Goal: Task Accomplishment & Management: Manage account settings

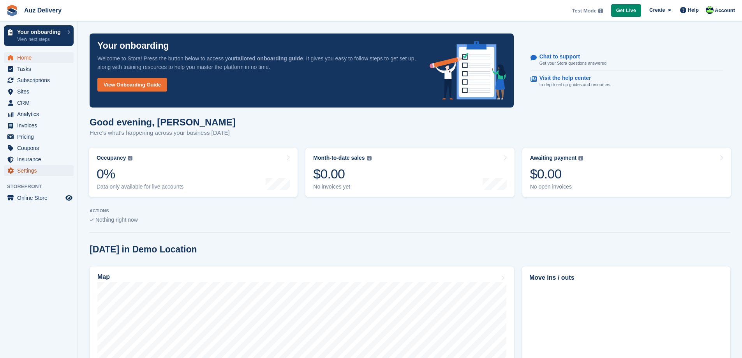
click at [28, 169] on span "Settings" at bounding box center [40, 170] width 47 height 11
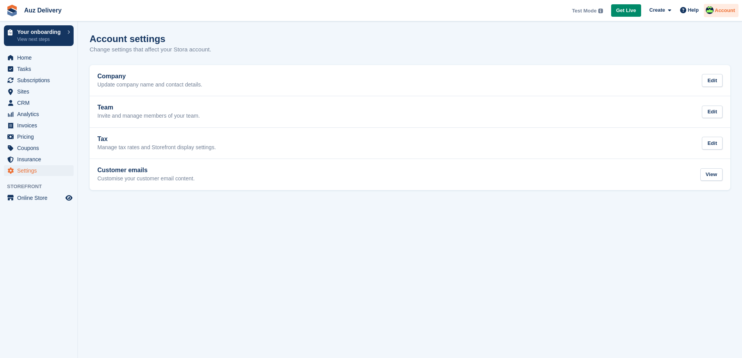
click at [722, 10] on span "Account" at bounding box center [725, 11] width 20 height 8
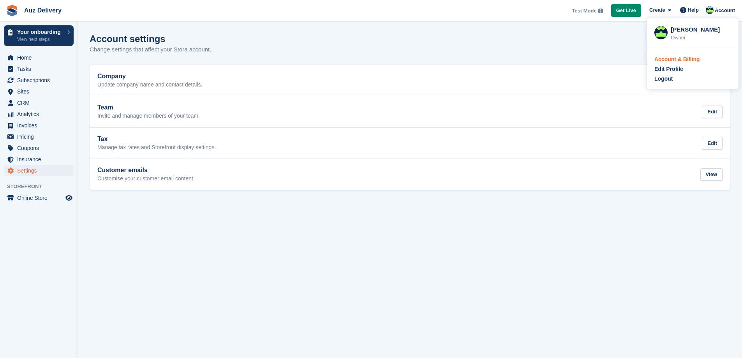
click at [678, 60] on div "Account & Billing" at bounding box center [677, 59] width 46 height 8
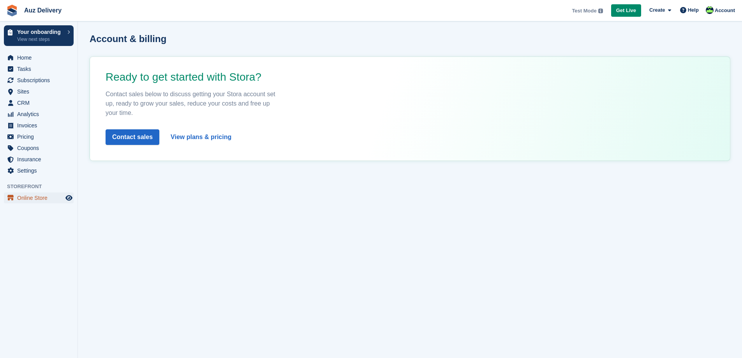
click at [30, 195] on span "Online Store" at bounding box center [40, 197] width 47 height 11
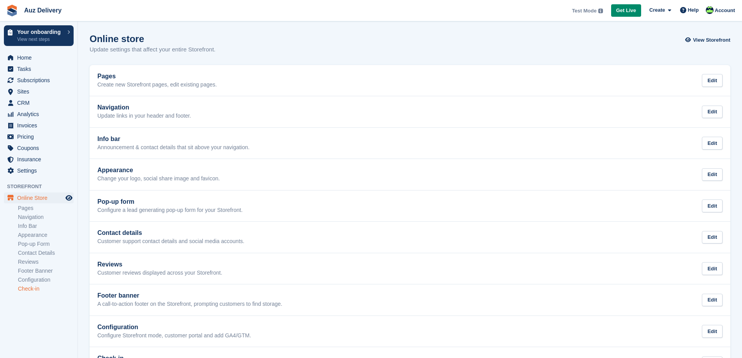
click at [35, 289] on link "Check-in" at bounding box center [46, 288] width 56 height 7
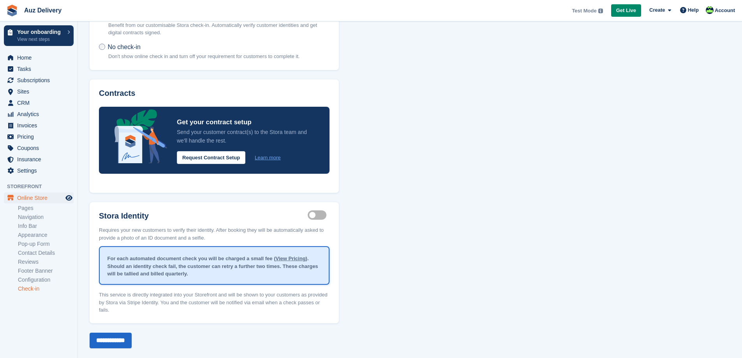
scroll to position [74, 0]
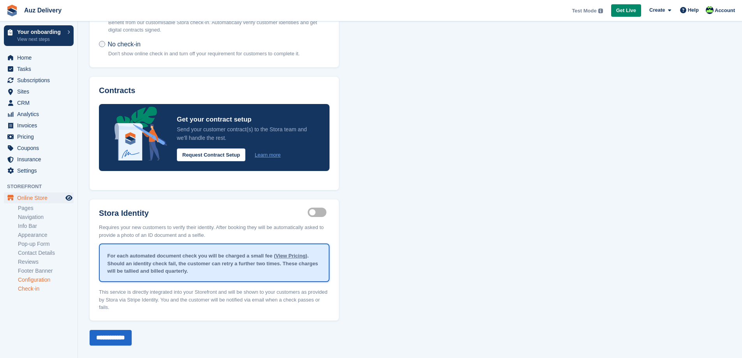
click at [37, 277] on link "Configuration" at bounding box center [46, 279] width 56 height 7
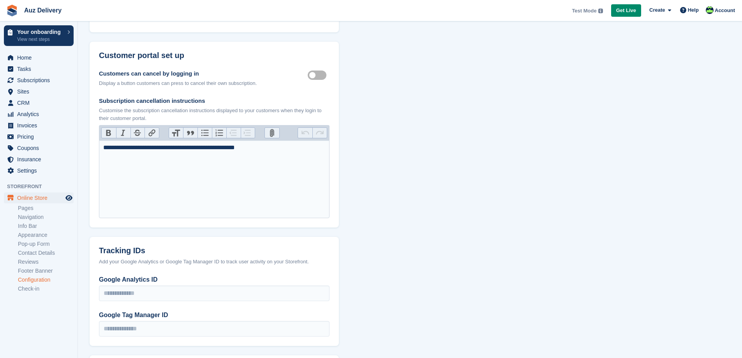
scroll to position [247, 0]
click at [33, 268] on link "Footer Banner" at bounding box center [46, 270] width 56 height 7
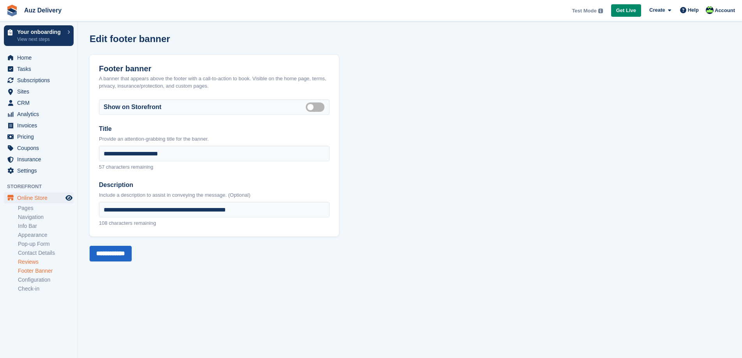
click at [34, 261] on link "Reviews" at bounding box center [46, 261] width 56 height 7
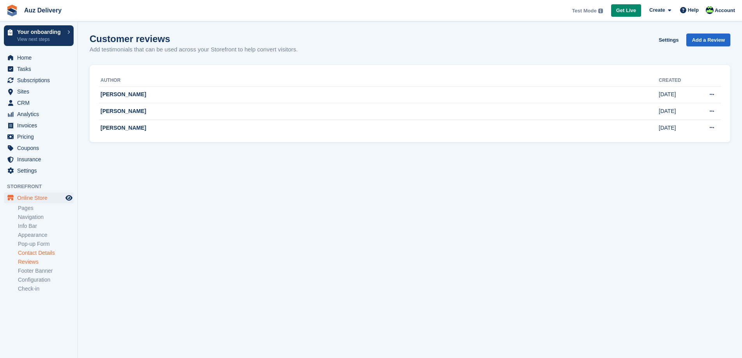
click at [39, 253] on link "Contact Details" at bounding box center [46, 252] width 56 height 7
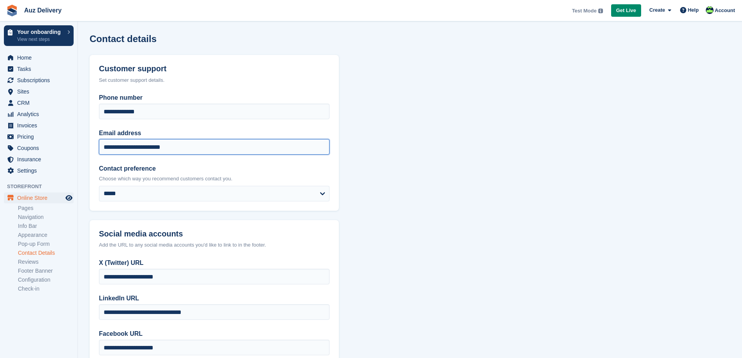
click at [187, 144] on input "**********" at bounding box center [214, 147] width 231 height 16
click at [31, 170] on span "Settings" at bounding box center [40, 170] width 47 height 11
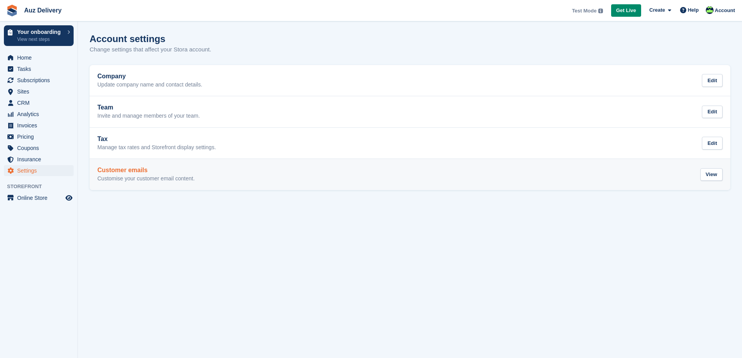
click at [157, 177] on p "Customise your customer email content." at bounding box center [145, 178] width 97 height 7
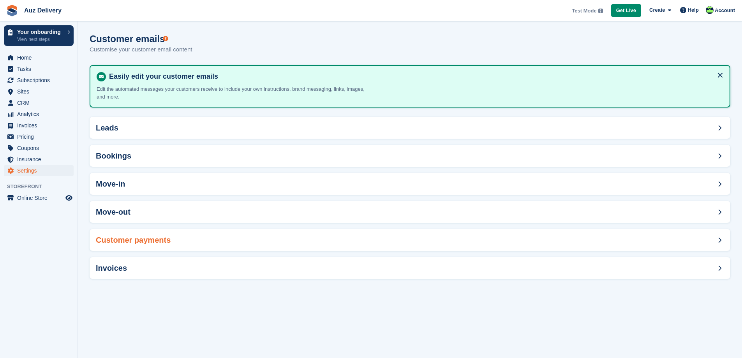
click at [130, 243] on h2 "Customer payments" at bounding box center [133, 240] width 75 height 9
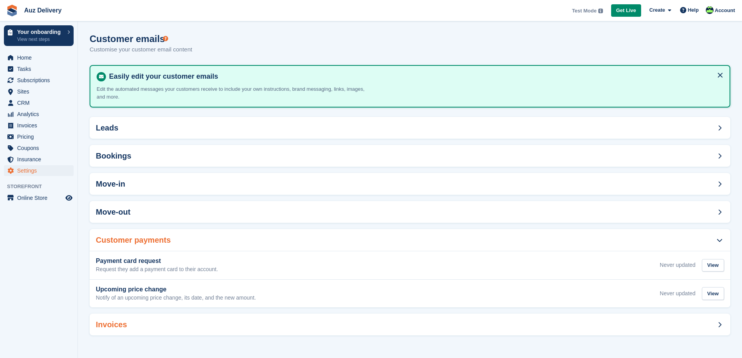
click at [113, 321] on h2 "Invoices" at bounding box center [111, 324] width 31 height 9
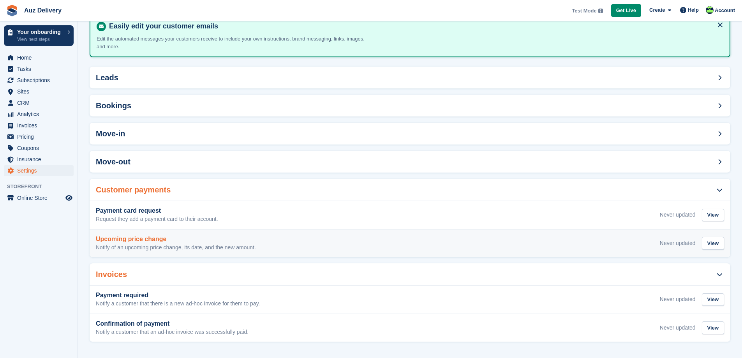
scroll to position [52, 0]
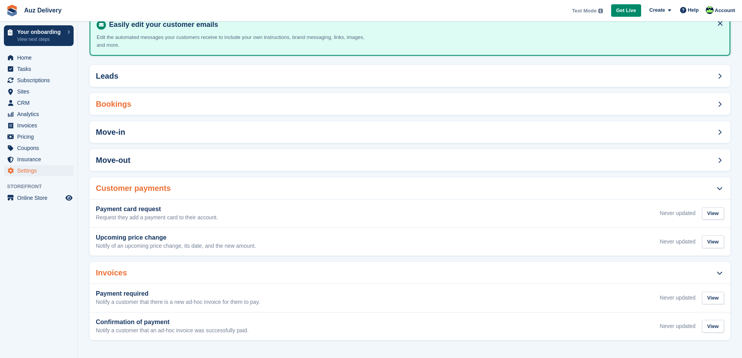
click at [118, 107] on h2 "Bookings" at bounding box center [113, 104] width 35 height 9
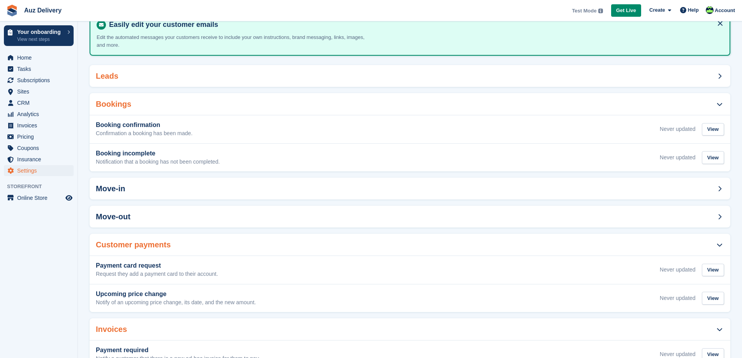
click at [139, 81] on div "Leads" at bounding box center [410, 76] width 641 height 22
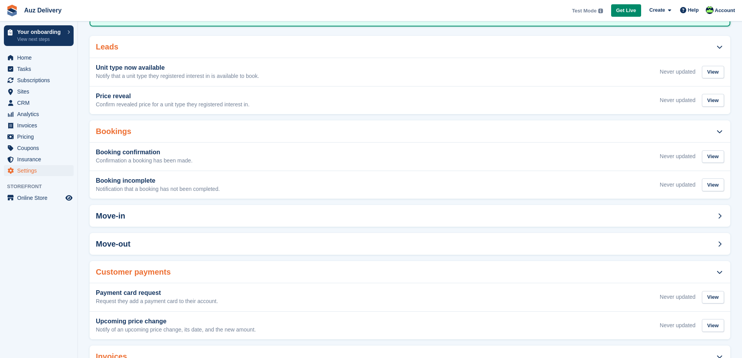
scroll to position [165, 0]
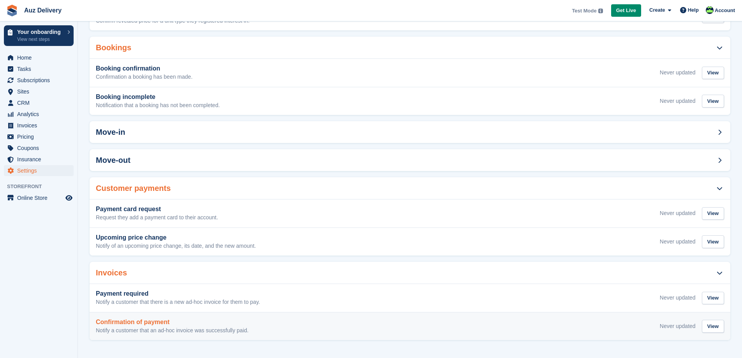
click at [158, 324] on h3 "Confirmation of payment" at bounding box center [172, 322] width 153 height 7
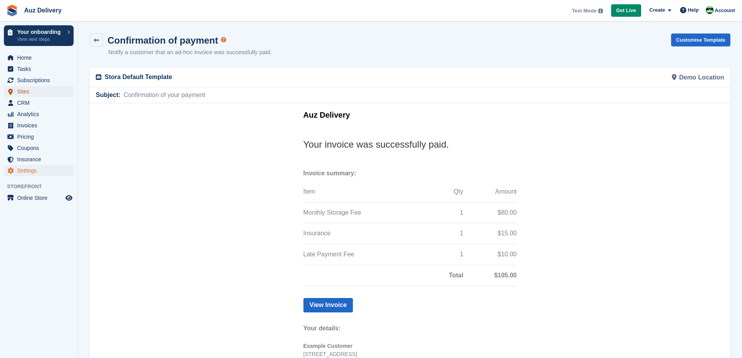
click at [30, 92] on span "Sites" at bounding box center [40, 91] width 47 height 11
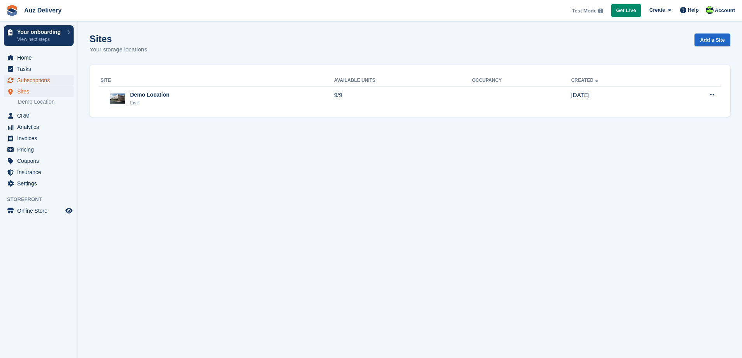
click at [41, 77] on span "Subscriptions" at bounding box center [40, 80] width 47 height 11
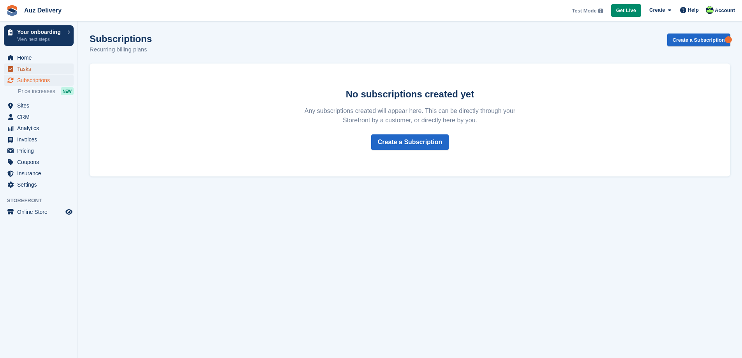
click at [35, 67] on span "Tasks" at bounding box center [40, 68] width 47 height 11
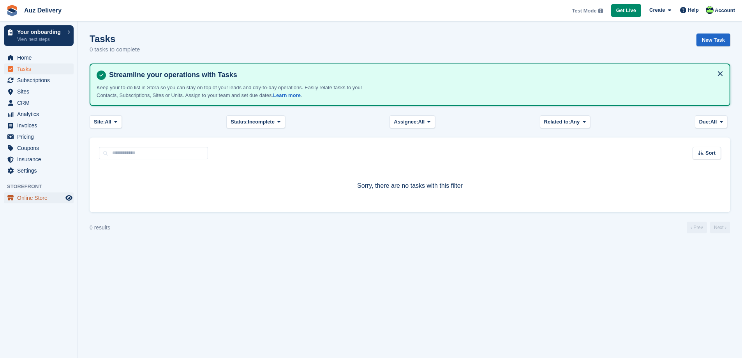
click at [47, 199] on span "Online Store" at bounding box center [40, 197] width 47 height 11
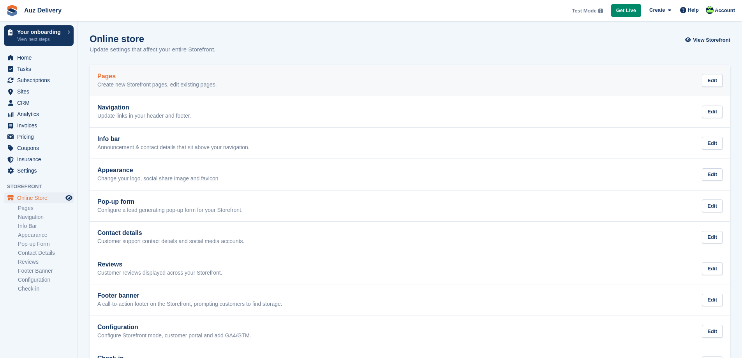
click at [134, 85] on p "Create new Storefront pages, edit existing pages." at bounding box center [157, 84] width 120 height 7
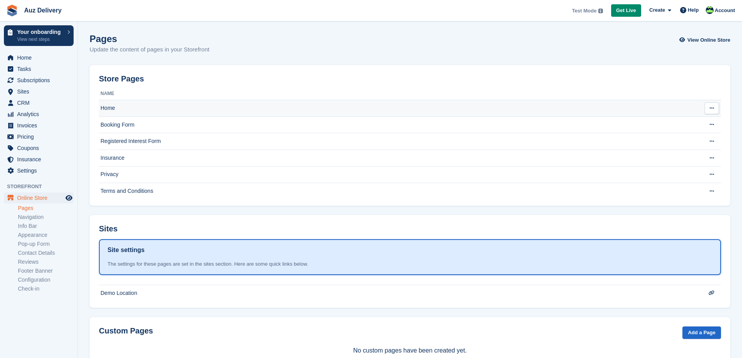
click at [717, 108] on button at bounding box center [712, 108] width 14 height 12
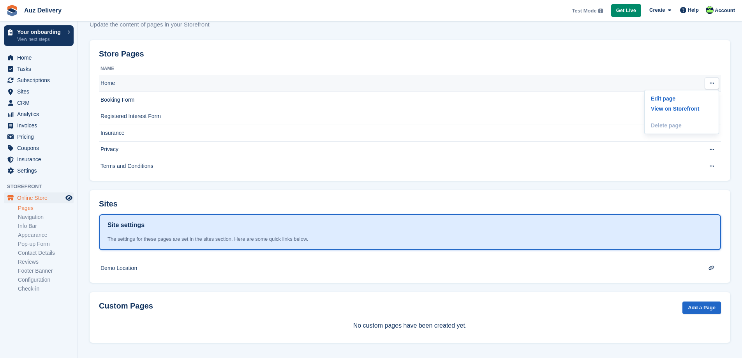
scroll to position [26, 0]
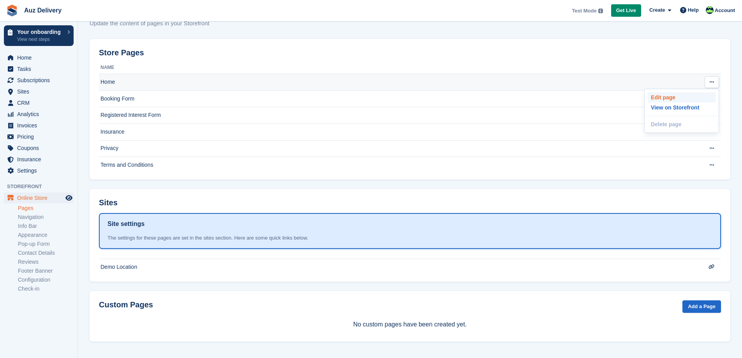
click at [670, 98] on p "Edit page" at bounding box center [682, 97] width 68 height 10
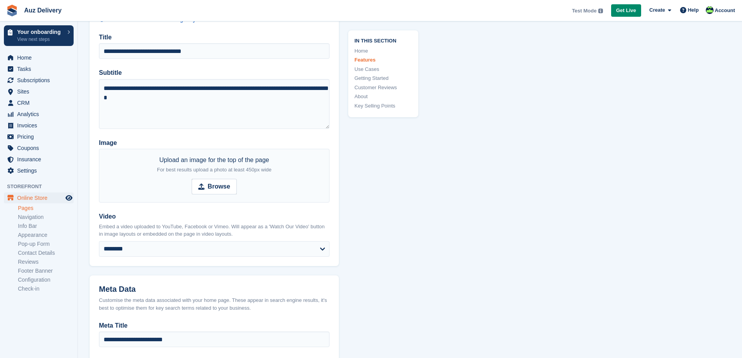
scroll to position [117, 0]
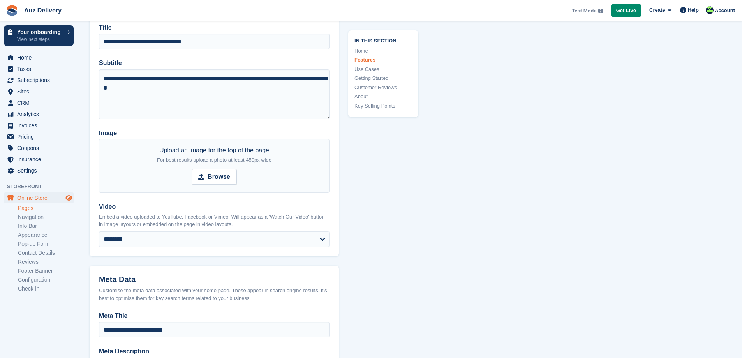
click at [70, 196] on icon "Preview store" at bounding box center [68, 198] width 7 height 6
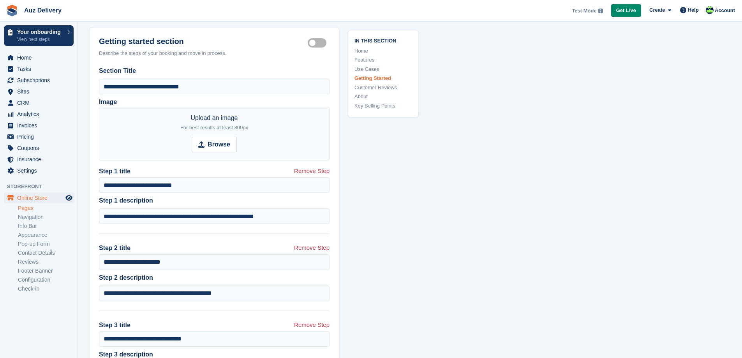
scroll to position [1597, 0]
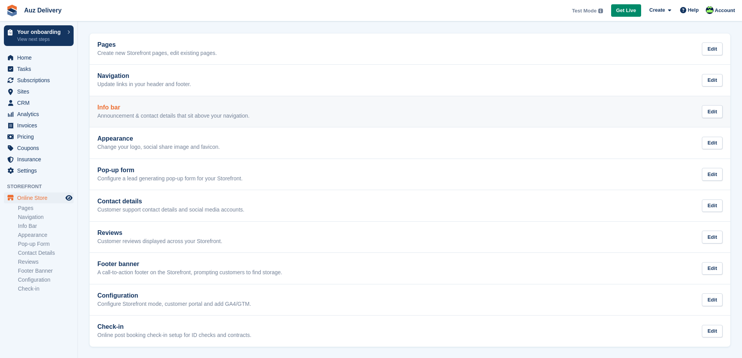
scroll to position [32, 0]
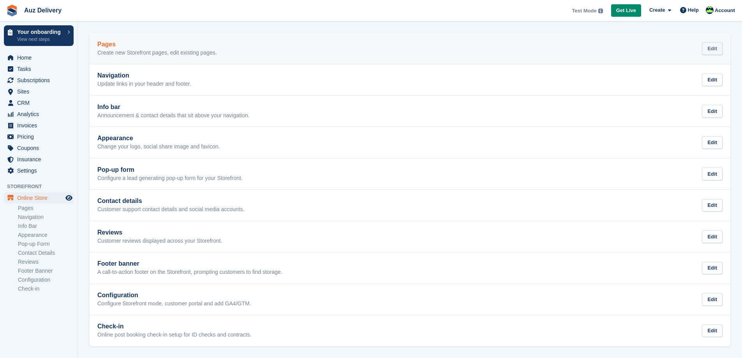
click at [719, 49] on div "Edit" at bounding box center [712, 48] width 21 height 13
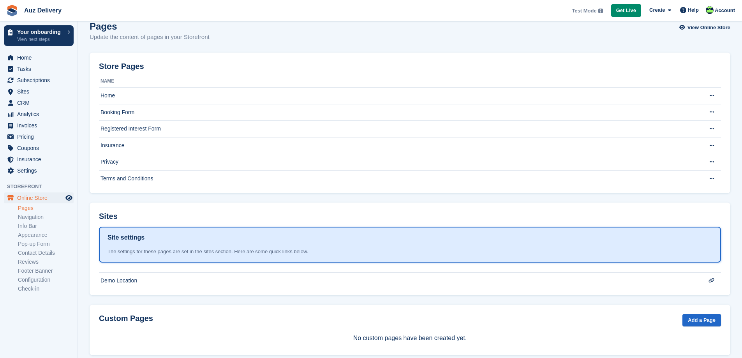
scroll to position [26, 0]
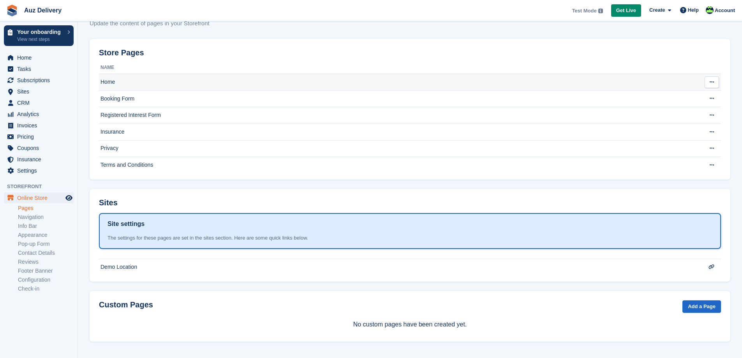
click at [713, 84] on icon at bounding box center [712, 81] width 4 height 5
click at [685, 95] on p "Edit page" at bounding box center [682, 97] width 68 height 10
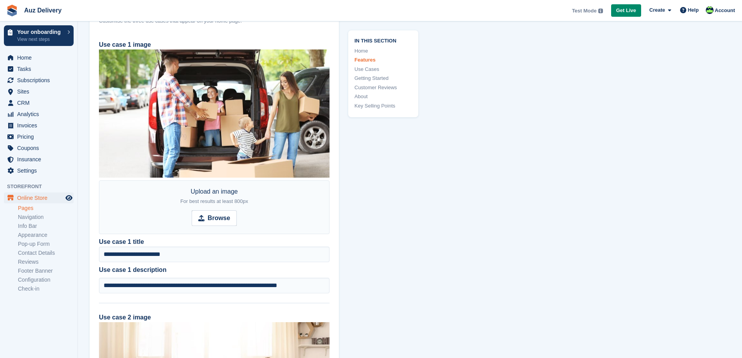
scroll to position [623, 0]
